Goal: Task Accomplishment & Management: Manage account settings

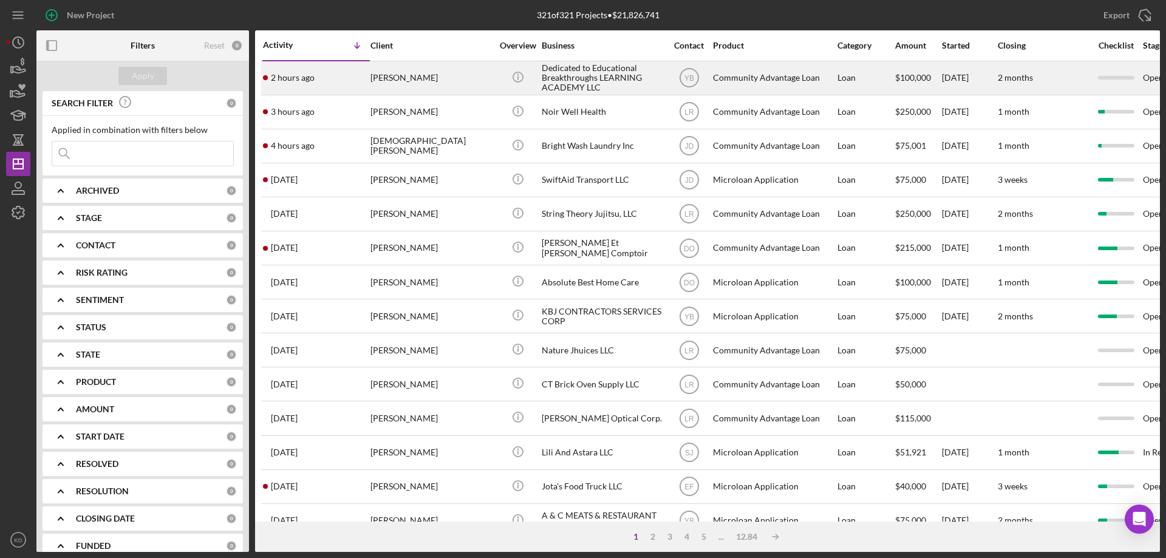
click at [542, 74] on div "Dedicated to Educational Breakthroughs LEARNING ACADEMY LLC" at bounding box center [602, 78] width 121 height 32
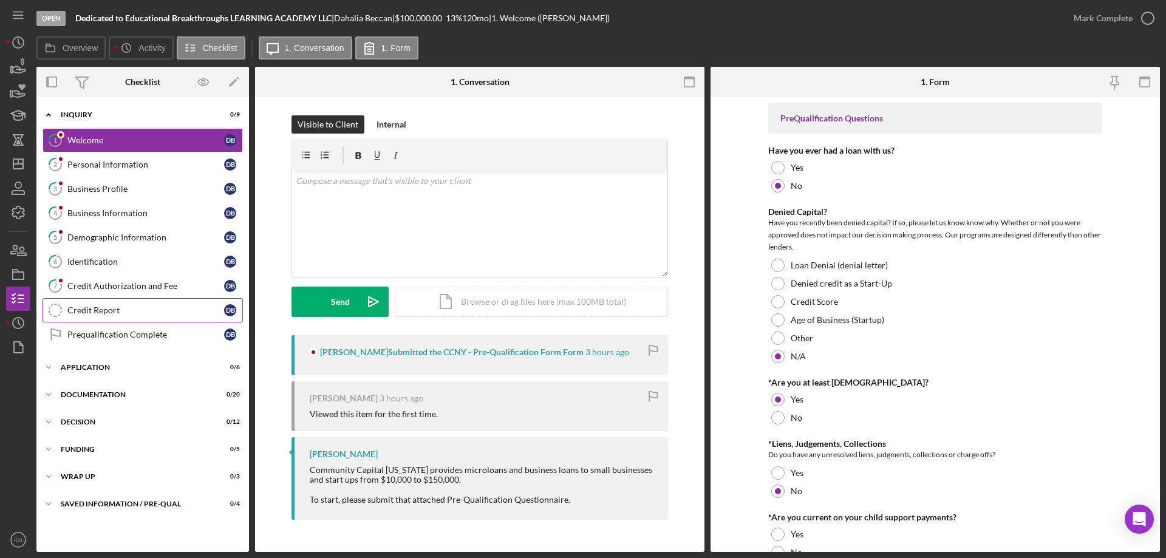
click at [91, 311] on div "Credit Report" at bounding box center [145, 310] width 157 height 10
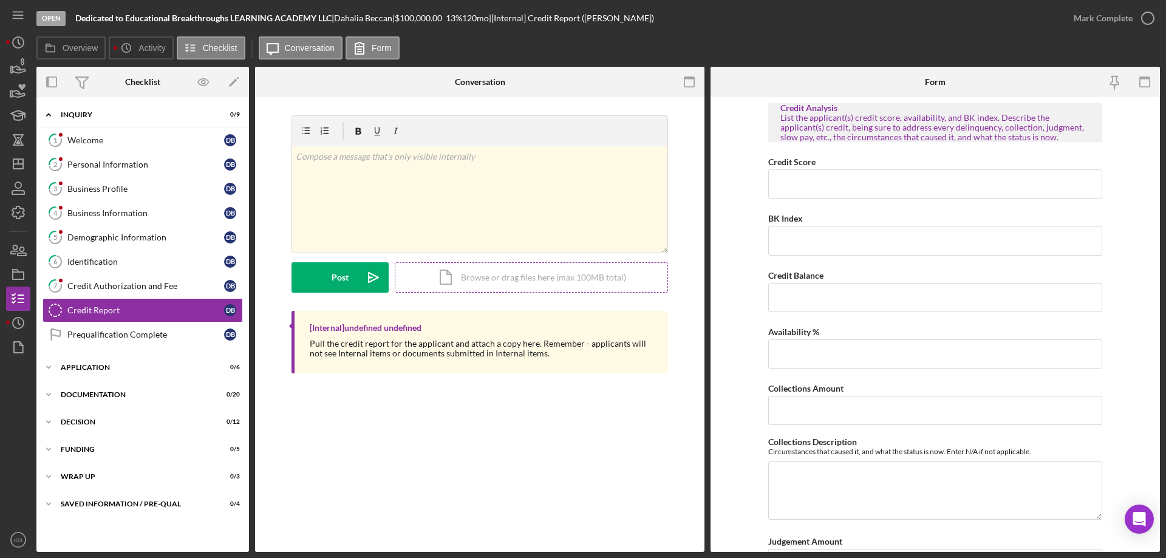
click at [492, 282] on div "Icon/Document Browse or drag files here (max 100MB total) Tap to choose files o…" at bounding box center [531, 277] width 273 height 30
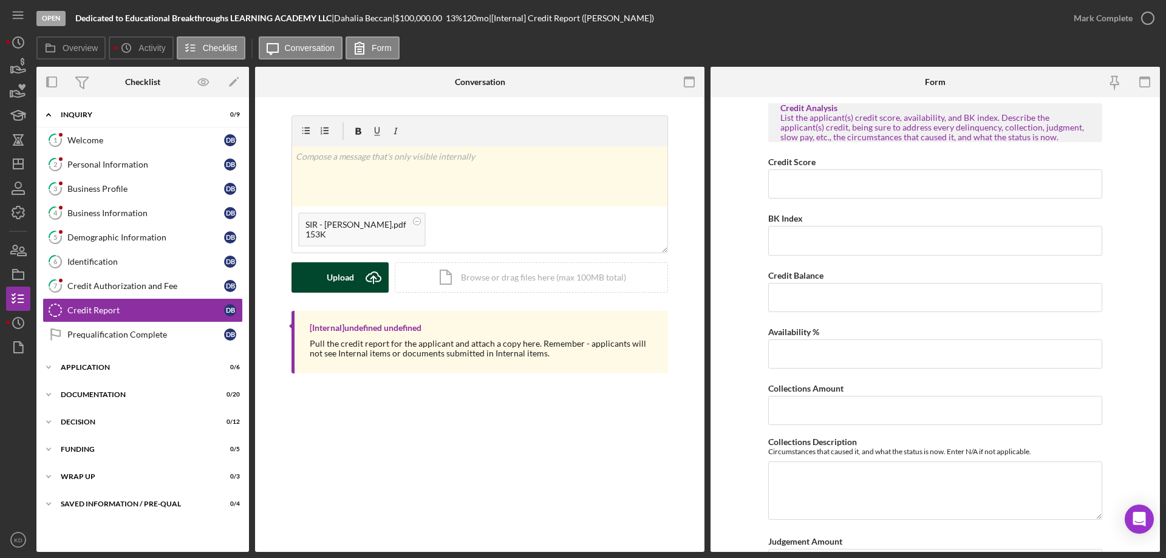
click at [353, 282] on div "Upload" at bounding box center [340, 277] width 27 height 30
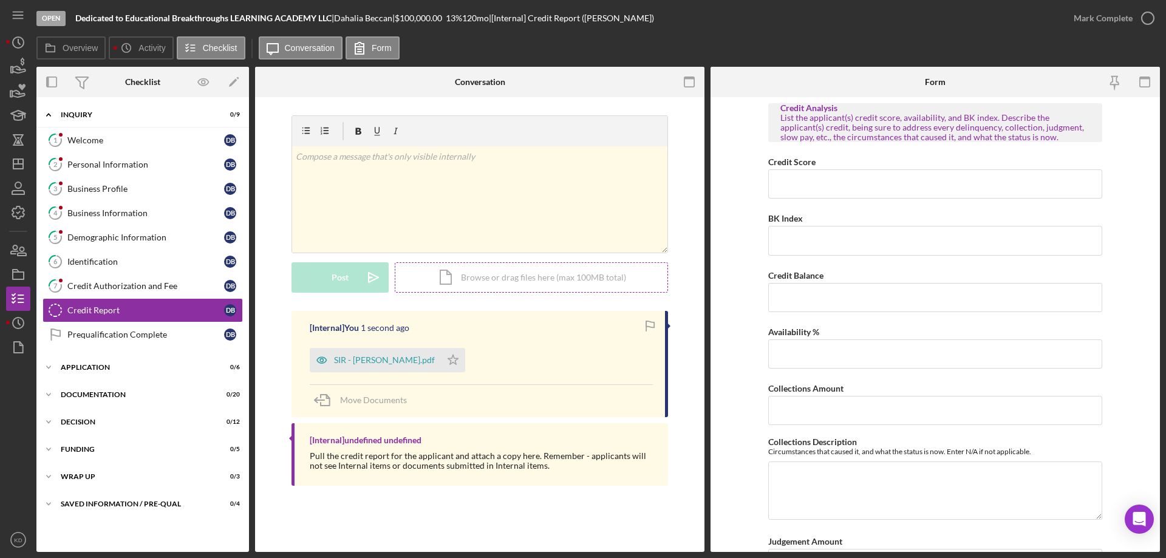
click at [545, 279] on div "Icon/Document Browse or drag files here (max 100MB total) Tap to choose files o…" at bounding box center [531, 277] width 273 height 30
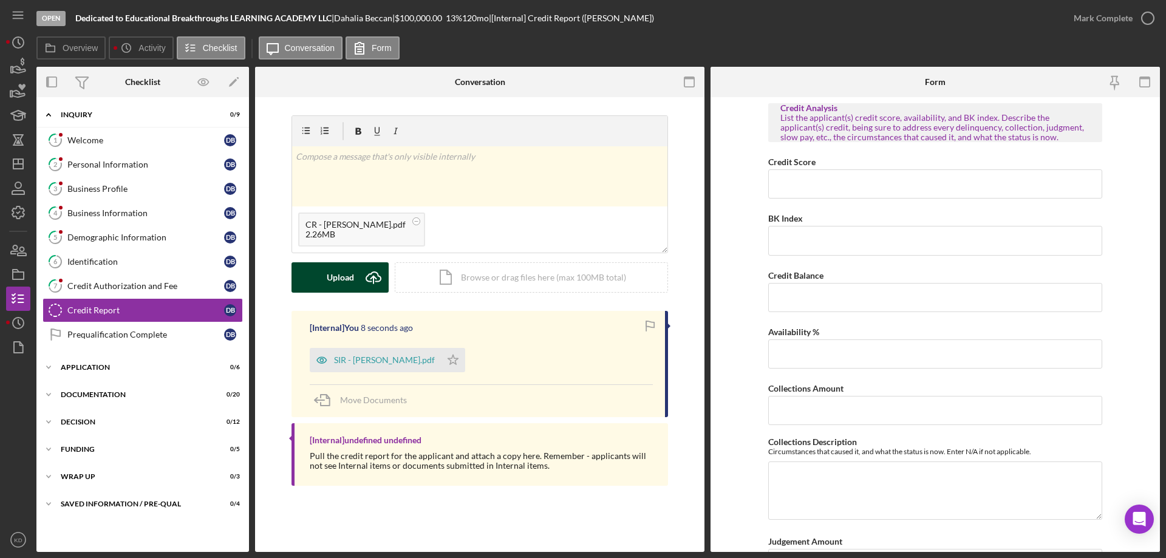
click at [349, 274] on div "Upload" at bounding box center [340, 277] width 27 height 30
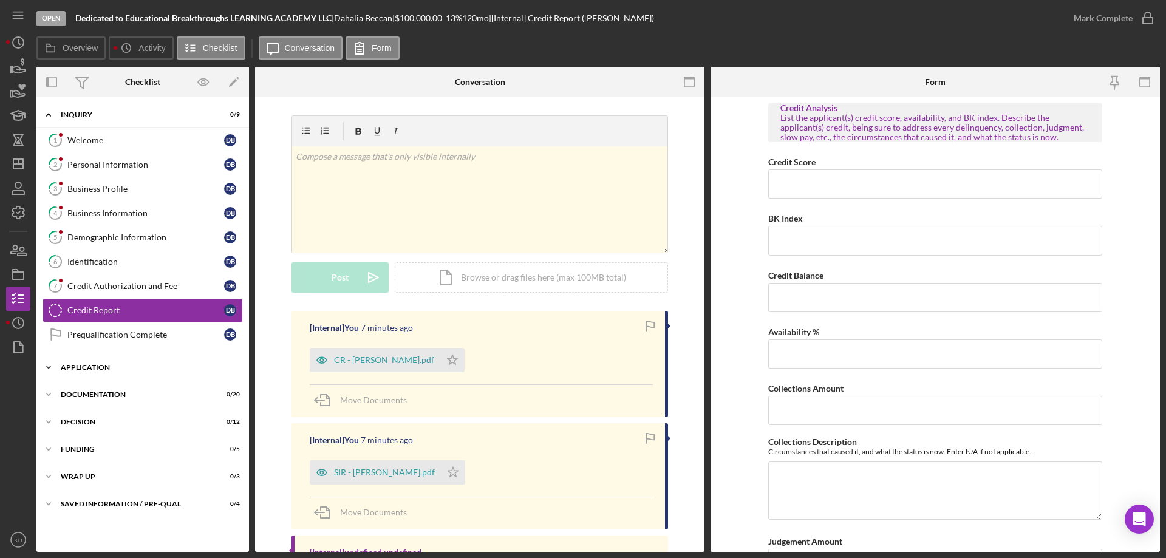
click at [48, 360] on icon "Icon/Expander" at bounding box center [48, 367] width 24 height 24
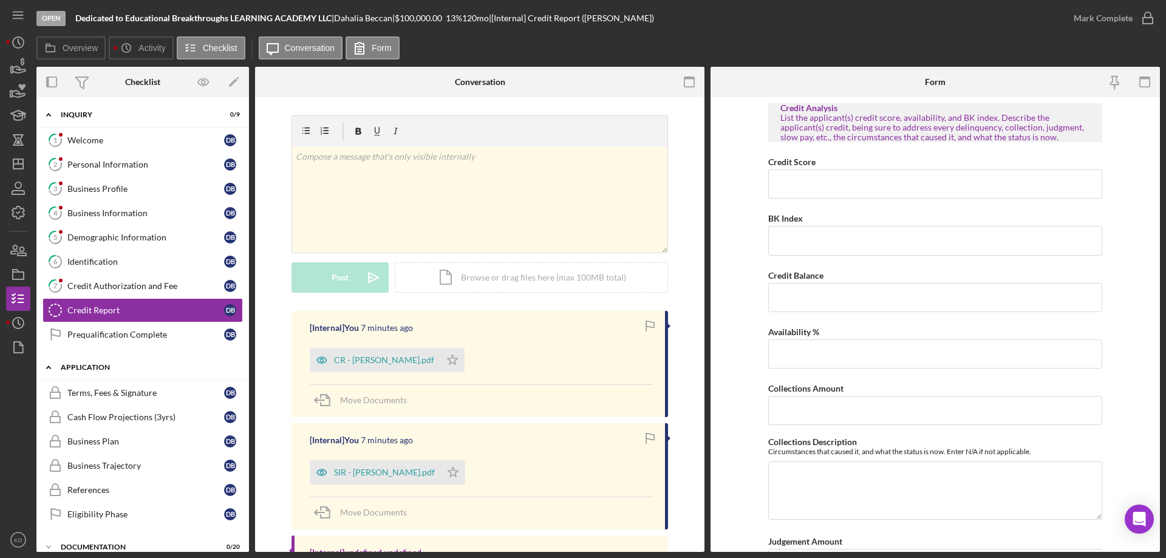
click at [48, 360] on icon "Icon/Expander" at bounding box center [48, 367] width 24 height 24
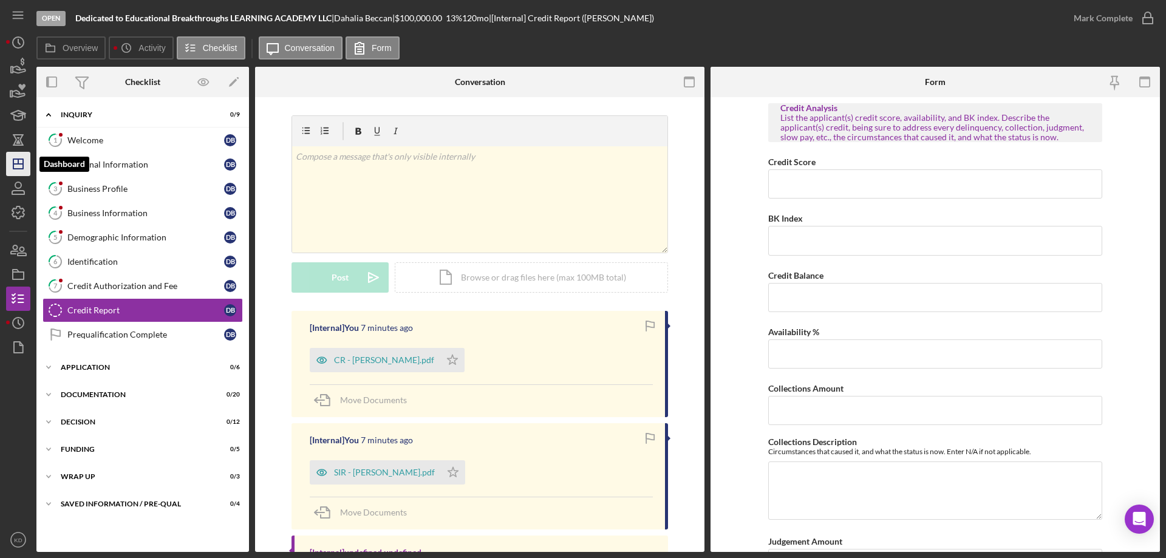
click at [18, 159] on polygon "button" at bounding box center [18, 164] width 10 height 10
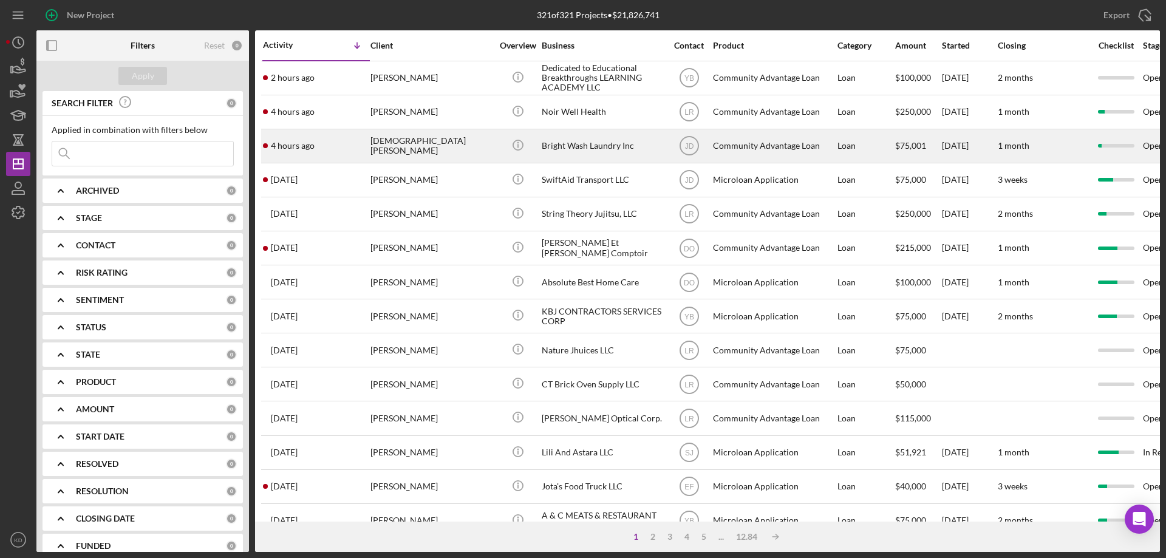
click at [605, 141] on div "Bright Wash Laundry Inc" at bounding box center [602, 146] width 121 height 32
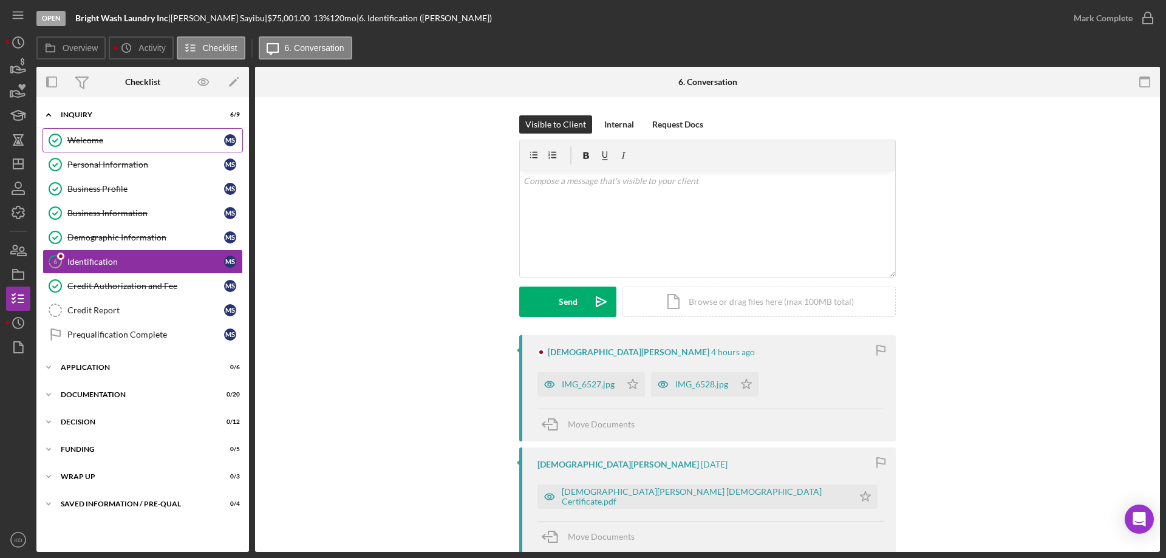
click at [82, 133] on link "Welcome Welcome M S" at bounding box center [143, 140] width 200 height 24
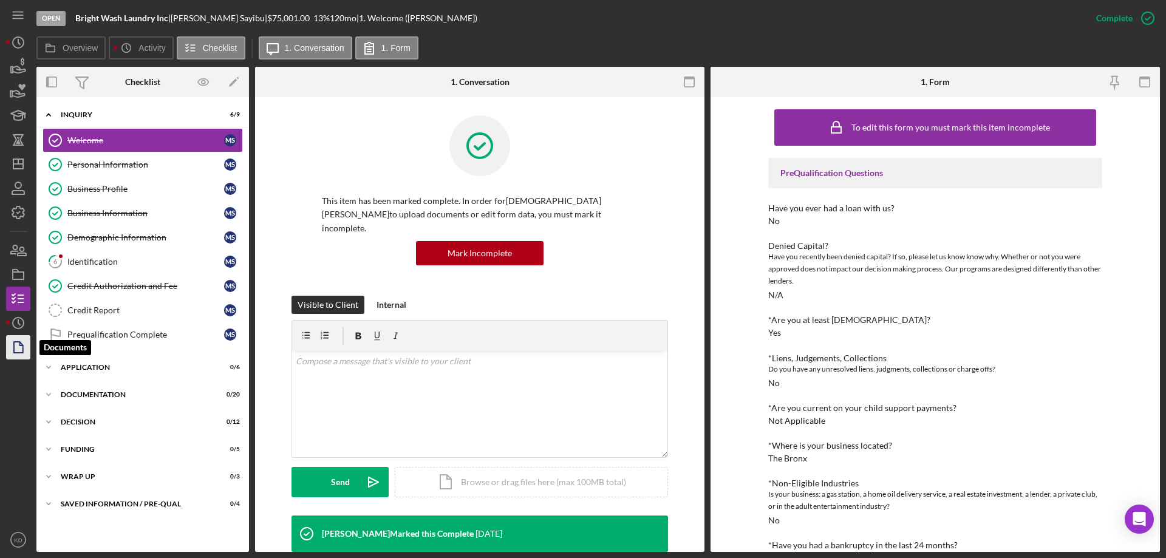
click at [15, 341] on icon "button" at bounding box center [18, 347] width 30 height 30
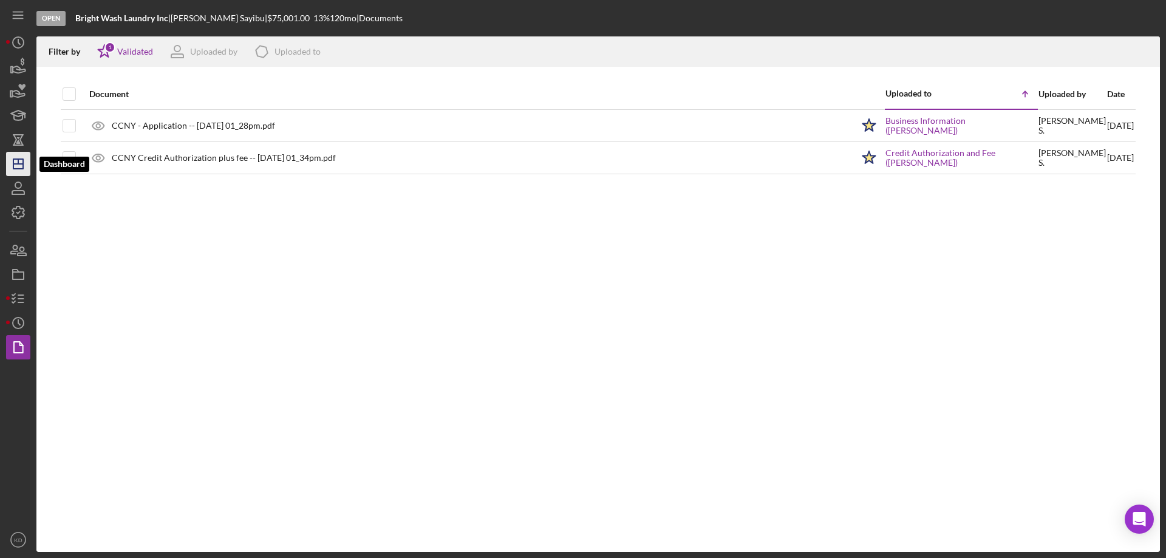
click at [11, 165] on icon "Icon/Dashboard" at bounding box center [18, 164] width 30 height 30
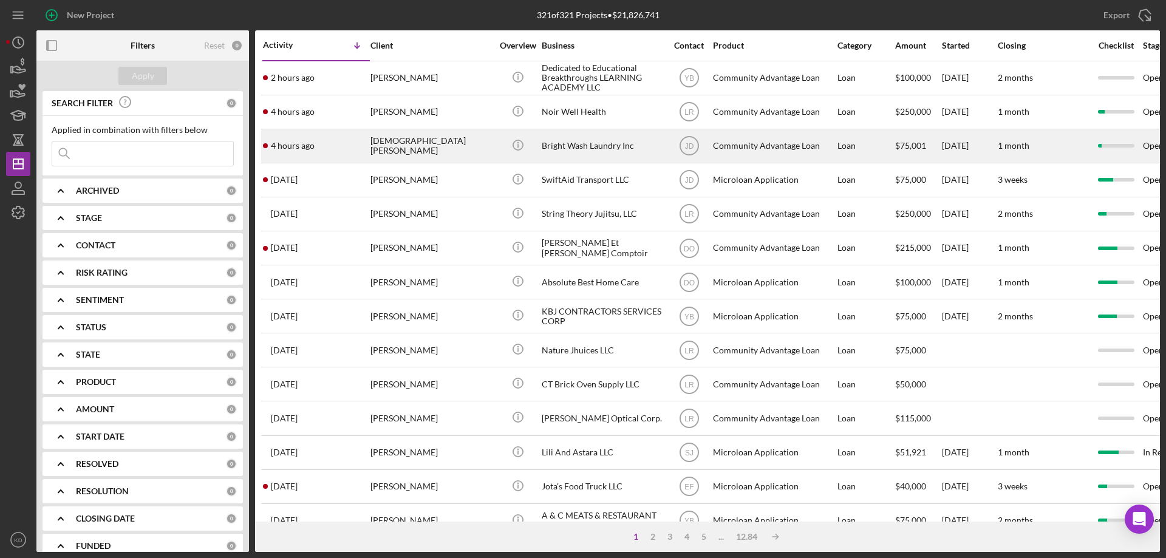
click at [607, 144] on div "Bright Wash Laundry Inc" at bounding box center [602, 146] width 121 height 32
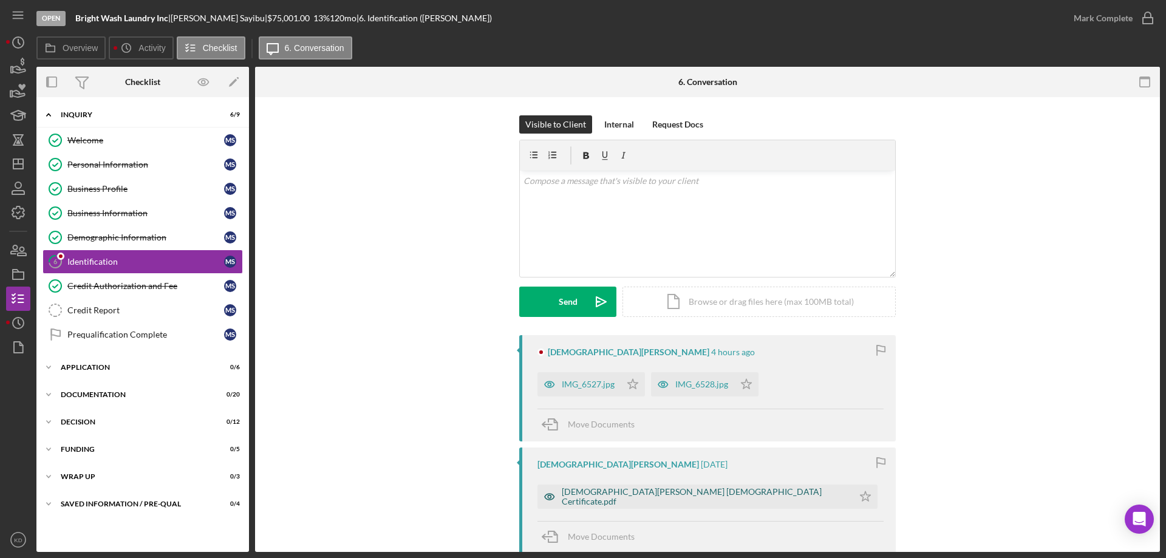
click at [629, 500] on div "[DEMOGRAPHIC_DATA][PERSON_NAME] [DEMOGRAPHIC_DATA] Certificate.pdf" at bounding box center [704, 496] width 285 height 19
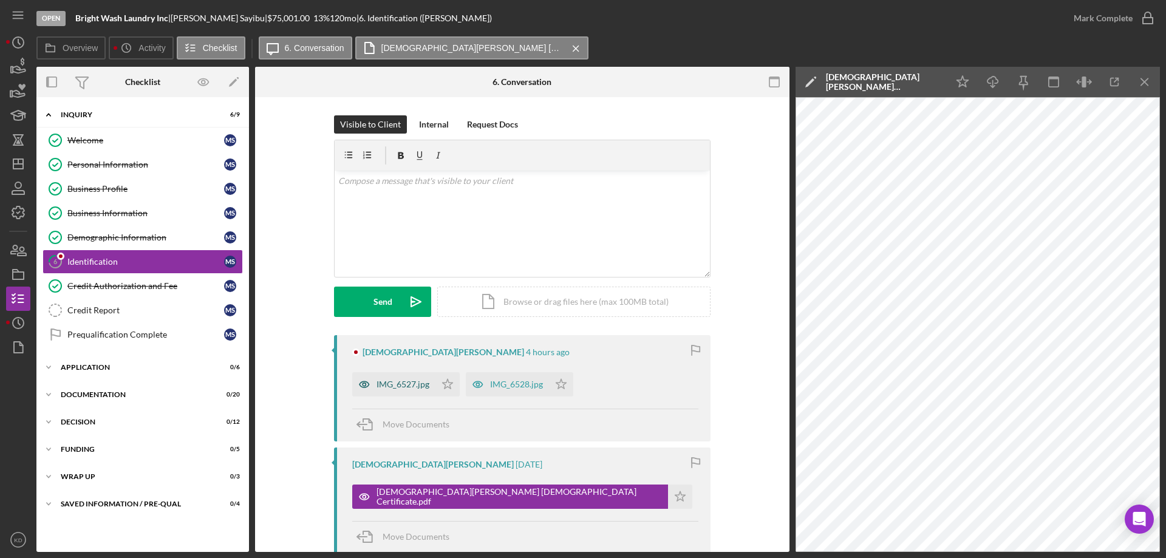
click at [399, 379] on div "IMG_6527.jpg" at bounding box center [402, 384] width 53 height 10
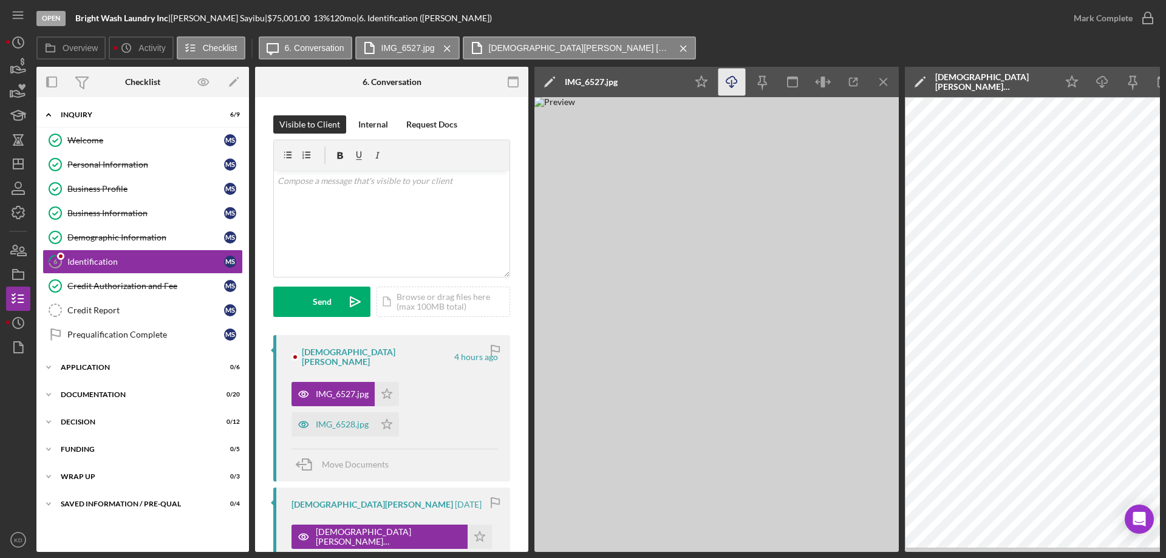
click at [736, 80] on icon "button" at bounding box center [731, 80] width 10 height 7
click at [879, 85] on icon "Icon/Menu Close" at bounding box center [883, 82] width 27 height 27
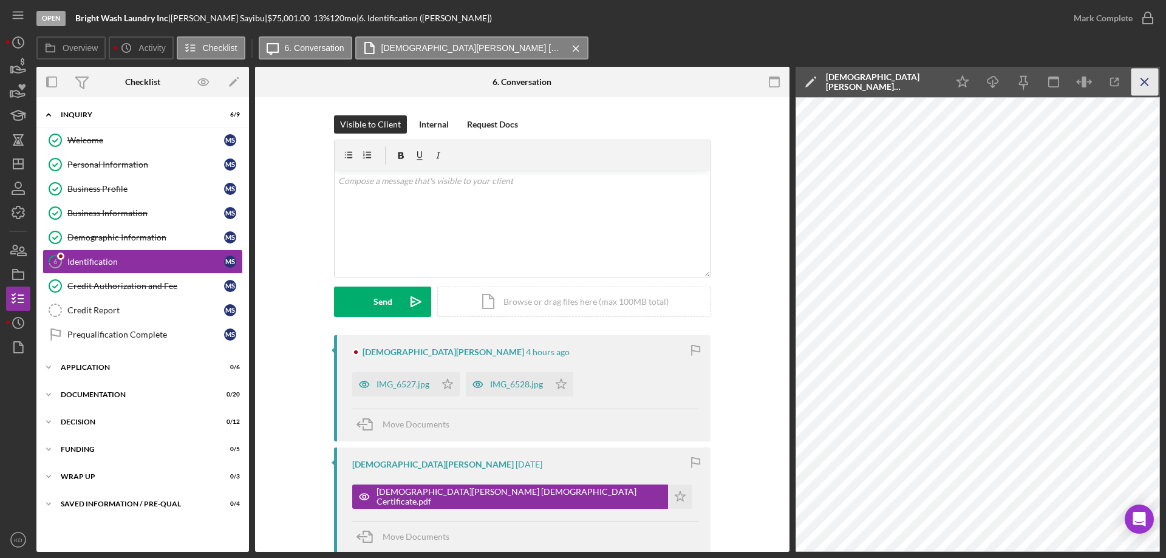
click at [1146, 80] on line "button" at bounding box center [1144, 81] width 7 height 7
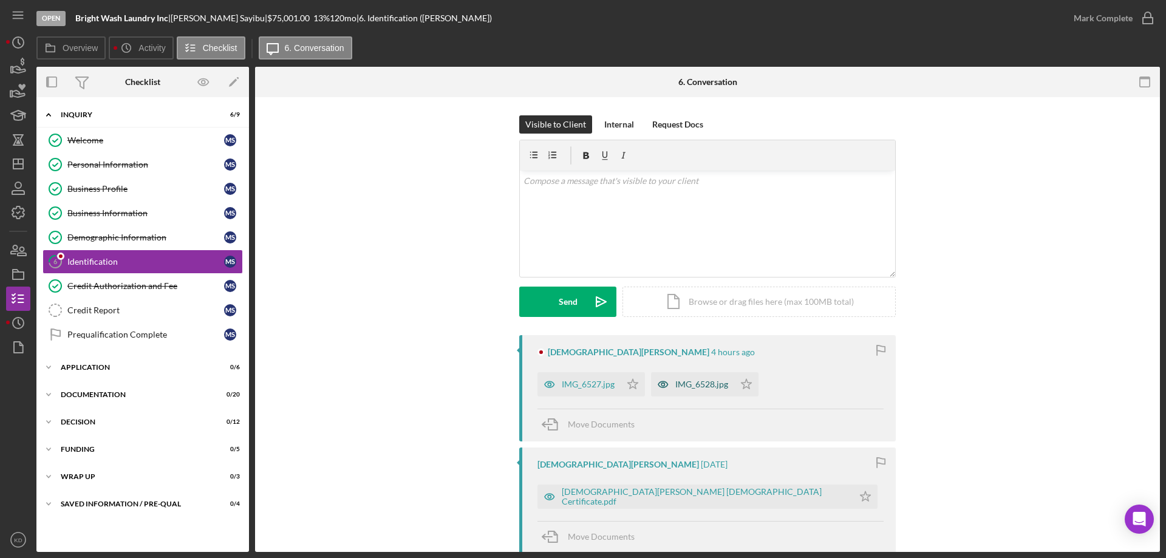
click at [725, 382] on div "IMG_6528.jpg" at bounding box center [701, 384] width 53 height 10
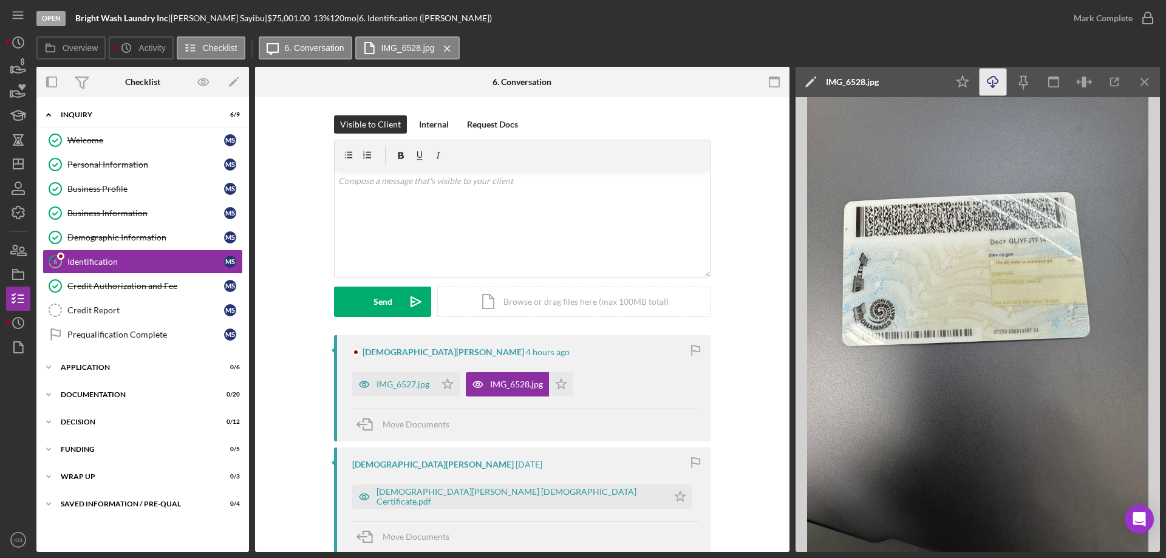
click at [996, 79] on icon "button" at bounding box center [992, 80] width 10 height 7
click at [18, 535] on icon "KD" at bounding box center [18, 540] width 24 height 30
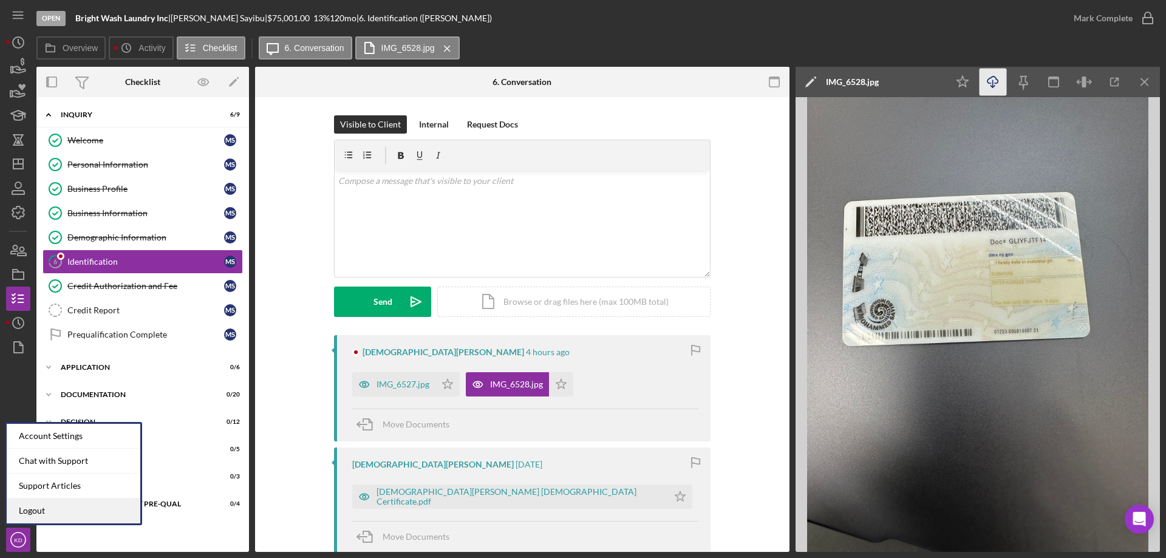
click at [28, 510] on link "Logout" at bounding box center [74, 510] width 134 height 25
